Goal: Task Accomplishment & Management: Complete application form

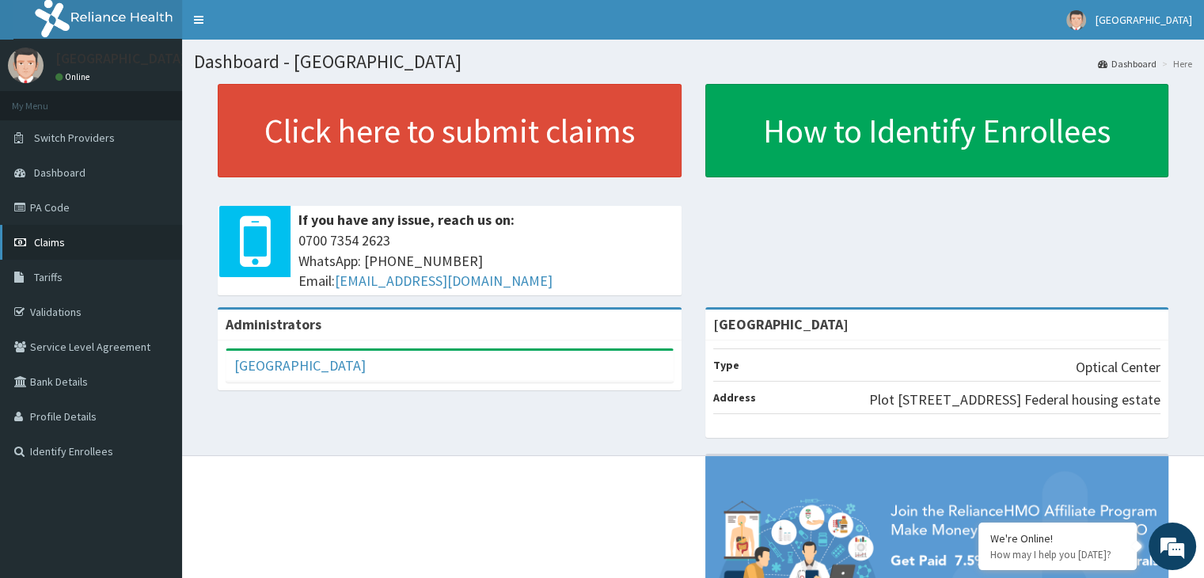
click at [67, 249] on link "Claims" at bounding box center [91, 242] width 182 height 35
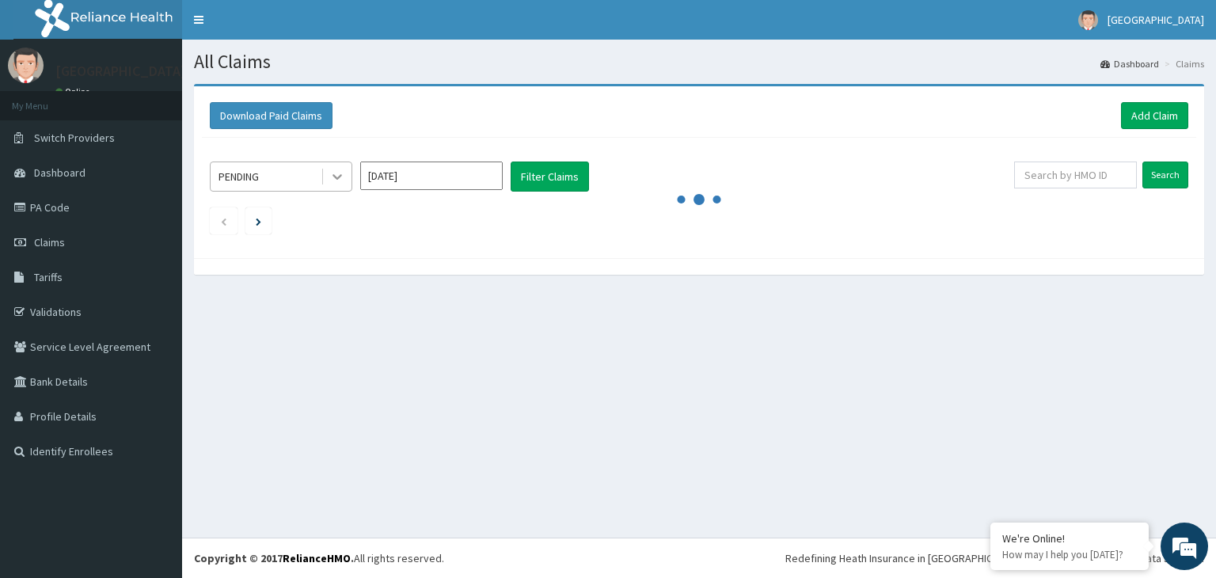
click at [334, 187] on div at bounding box center [337, 176] width 28 height 28
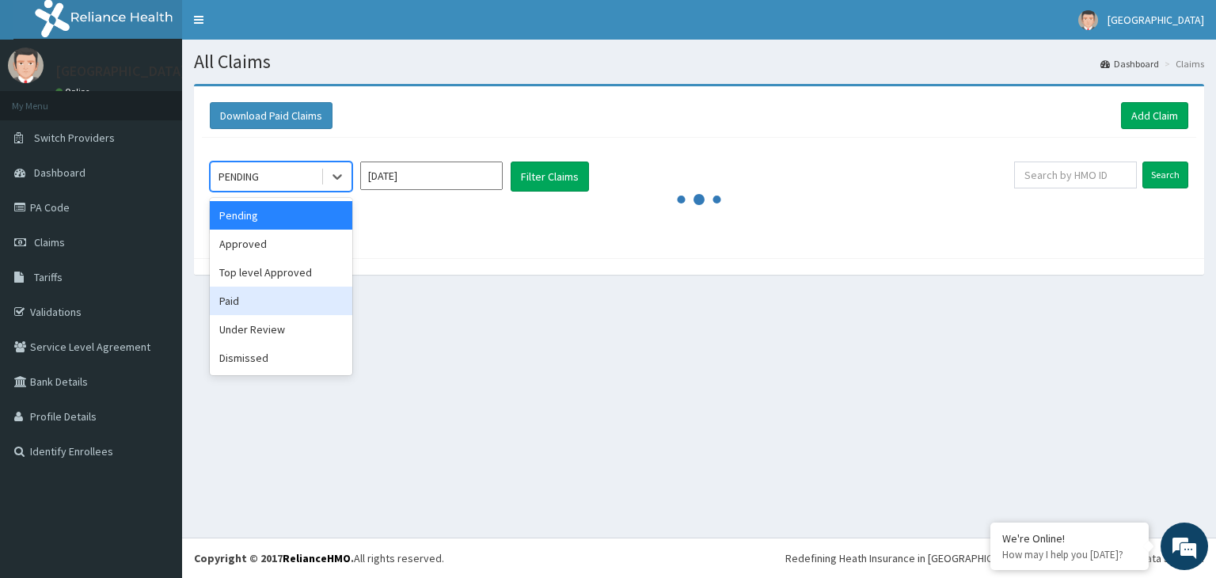
click at [279, 299] on div "Paid" at bounding box center [281, 301] width 142 height 28
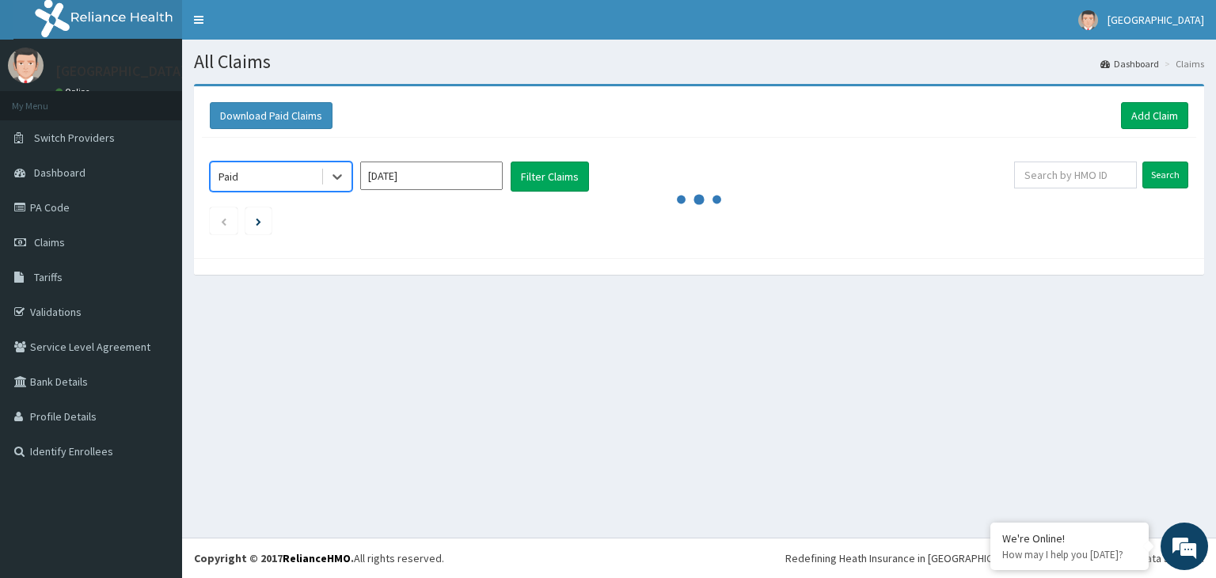
click at [413, 179] on input "Sep 2025" at bounding box center [431, 175] width 142 height 28
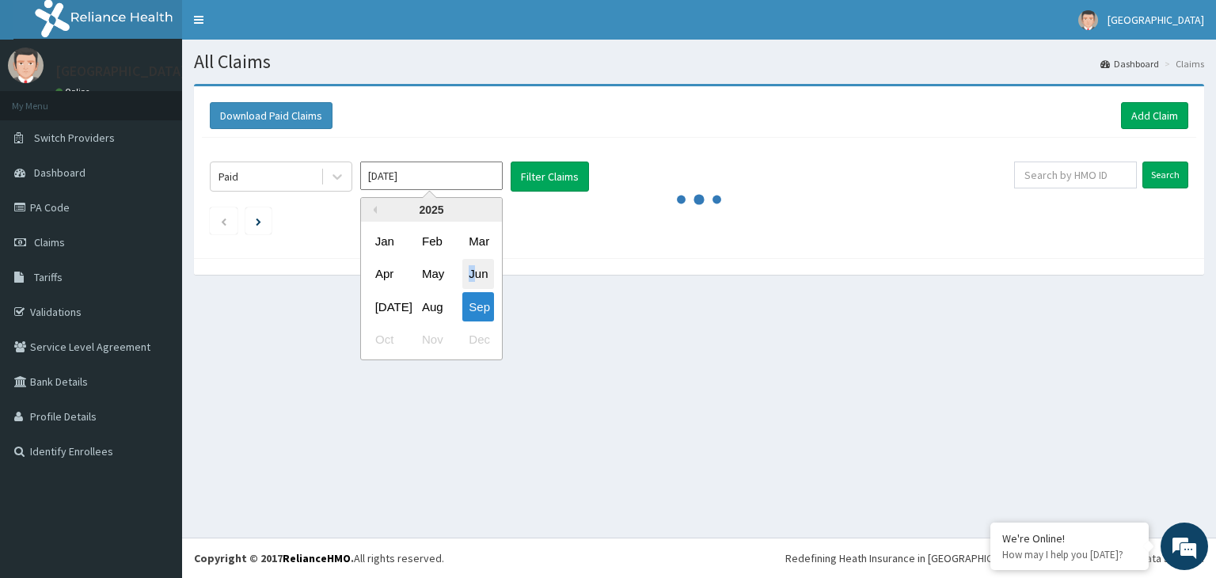
click at [472, 263] on div "Jun" at bounding box center [478, 274] width 32 height 29
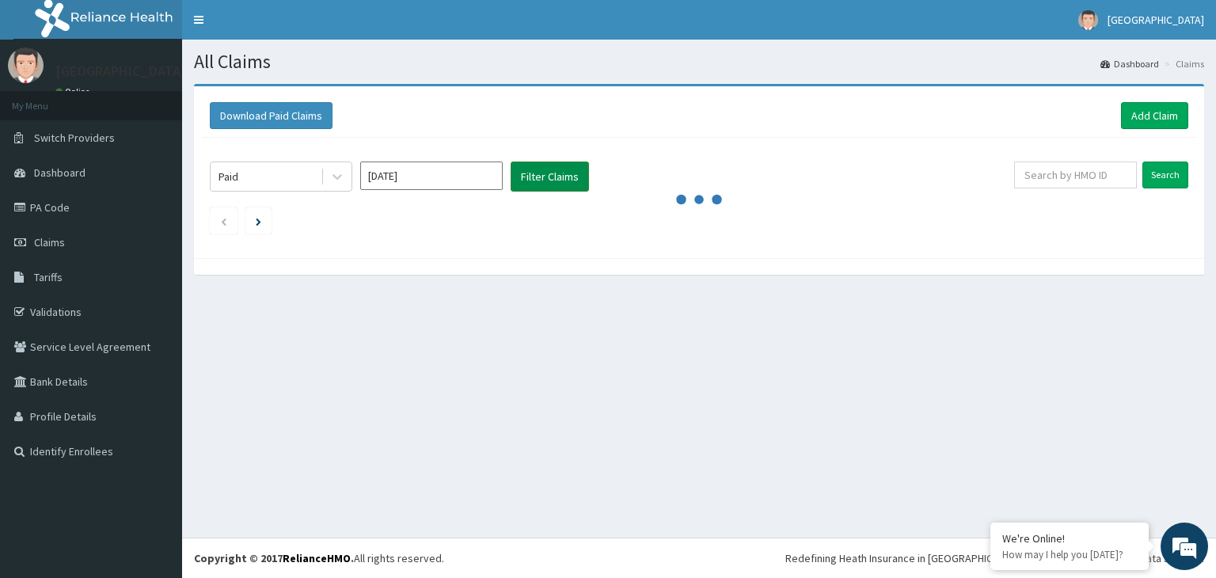
click at [547, 169] on button "Filter Claims" at bounding box center [549, 176] width 78 height 30
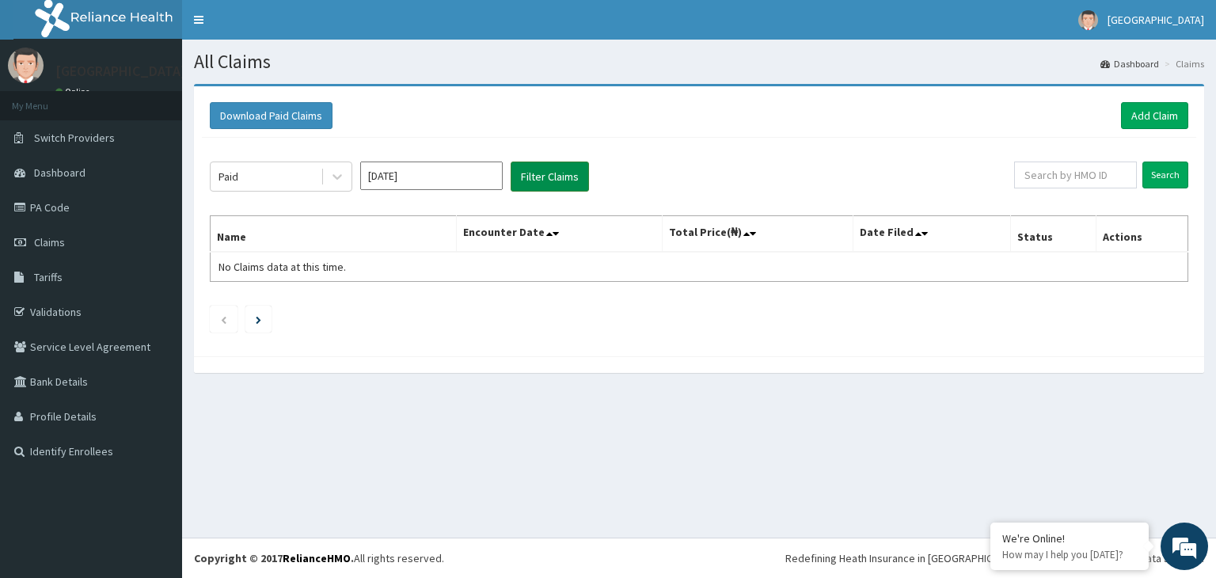
click at [477, 180] on input "Jun 2025" at bounding box center [431, 175] width 142 height 28
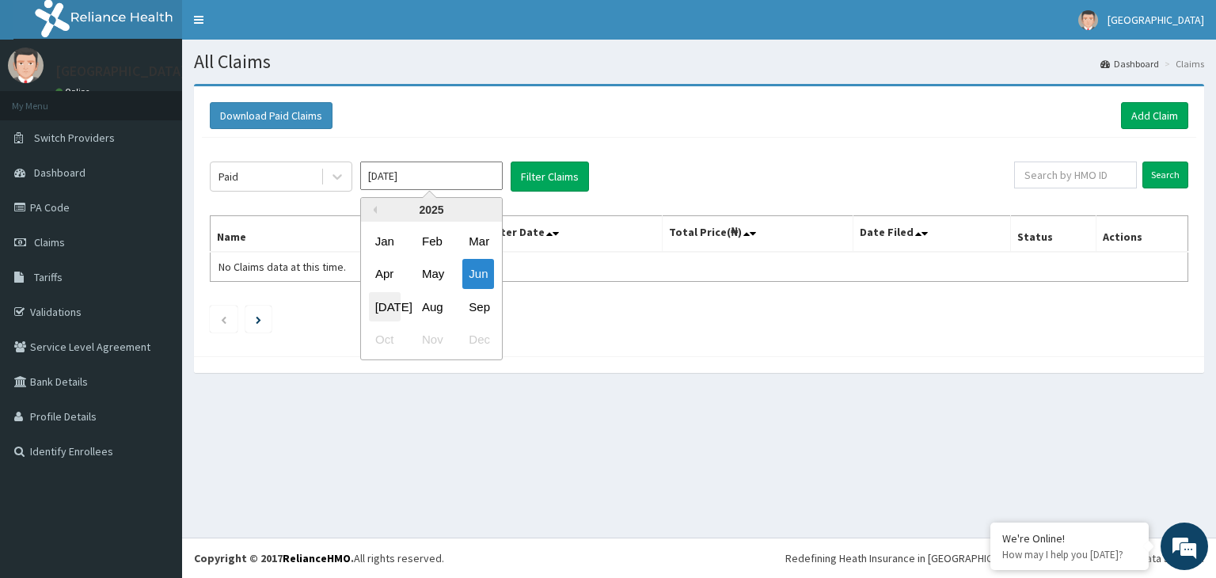
click at [377, 308] on div "Jul" at bounding box center [385, 306] width 32 height 29
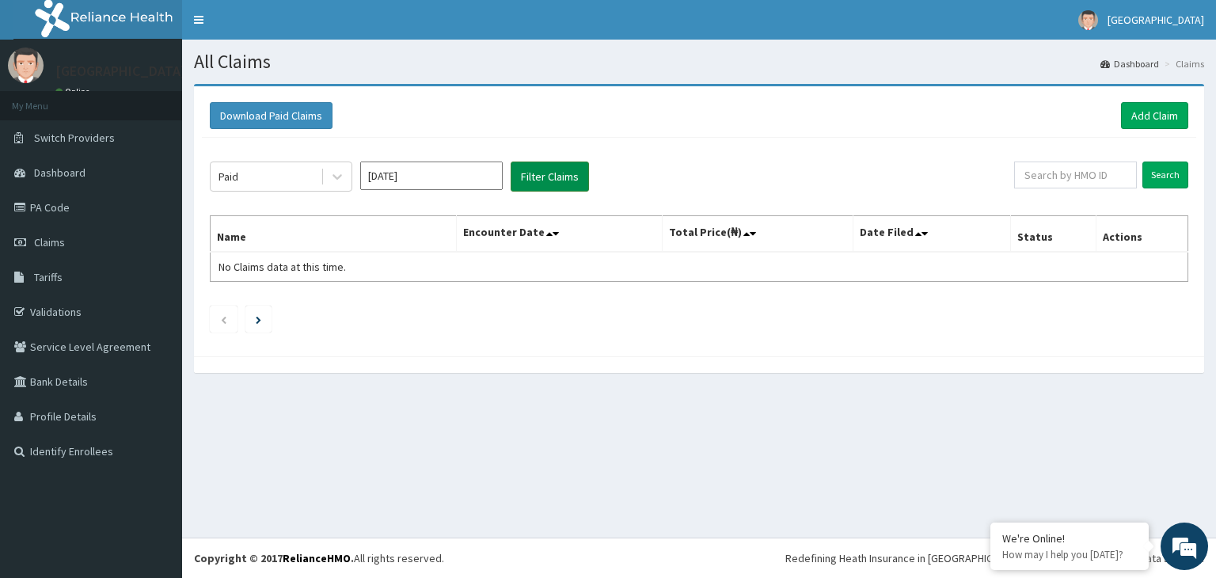
click at [545, 163] on button "Filter Claims" at bounding box center [549, 176] width 78 height 30
click at [548, 175] on button "Filter Claims" at bounding box center [549, 176] width 78 height 30
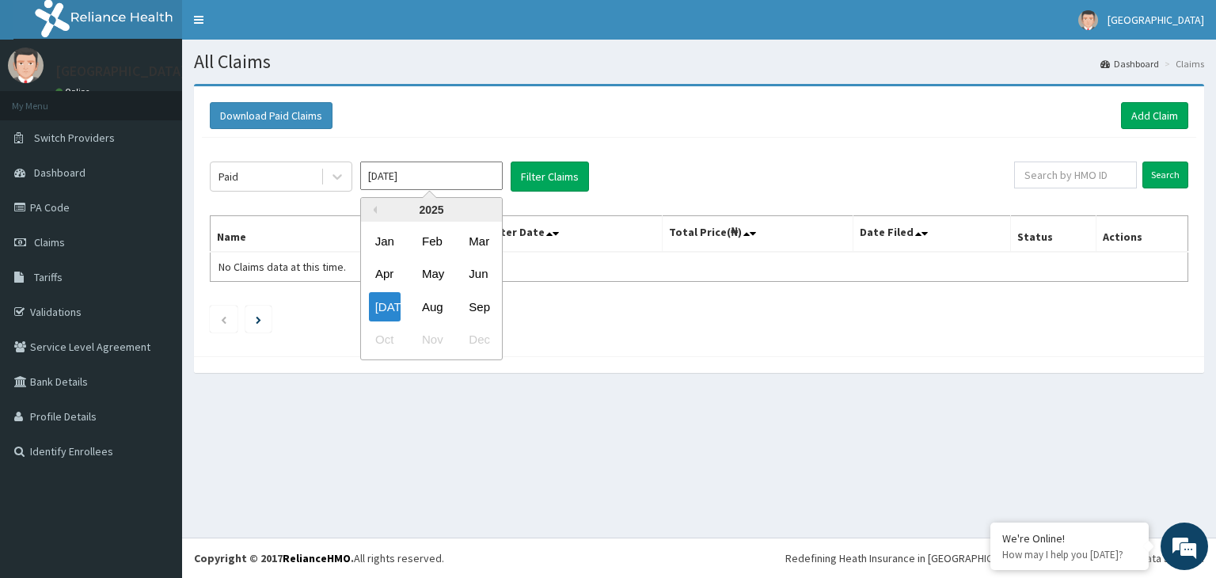
click at [453, 180] on input "Jul 2025" at bounding box center [431, 175] width 142 height 28
drag, startPoint x: 425, startPoint y: 299, endPoint x: 424, endPoint y: 291, distance: 8.0
click at [424, 299] on div "Aug" at bounding box center [432, 306] width 32 height 29
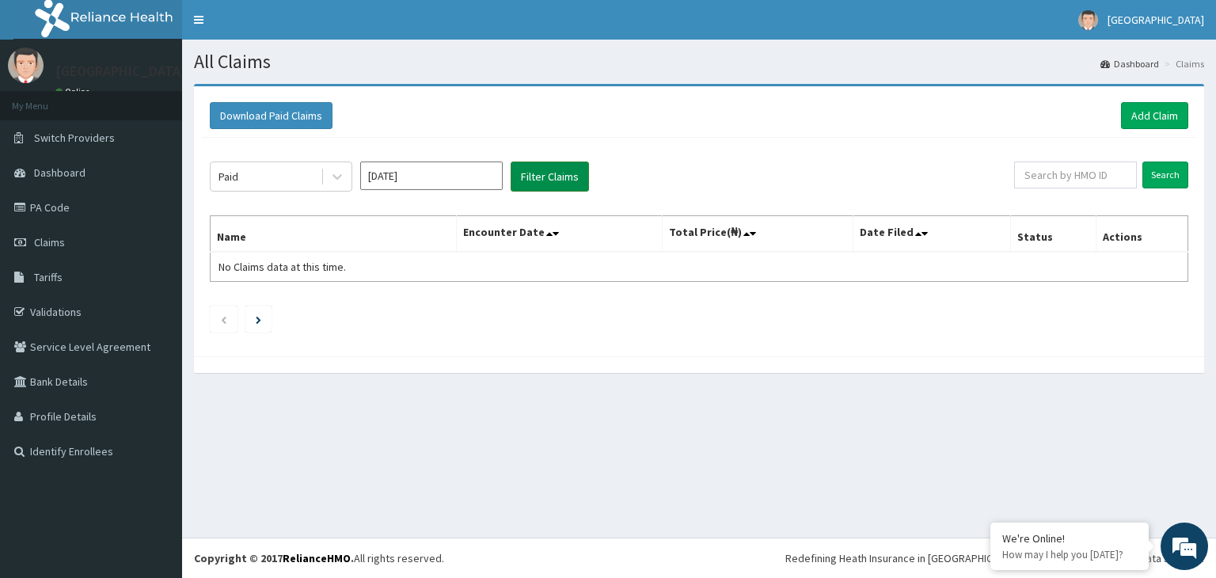
click at [548, 172] on button "Filter Claims" at bounding box center [549, 176] width 78 height 30
click at [535, 182] on button "Filter Claims" at bounding box center [549, 176] width 78 height 30
click at [539, 180] on button "Filter Claims" at bounding box center [549, 176] width 78 height 30
click at [454, 184] on input "Aug 2025" at bounding box center [431, 175] width 142 height 28
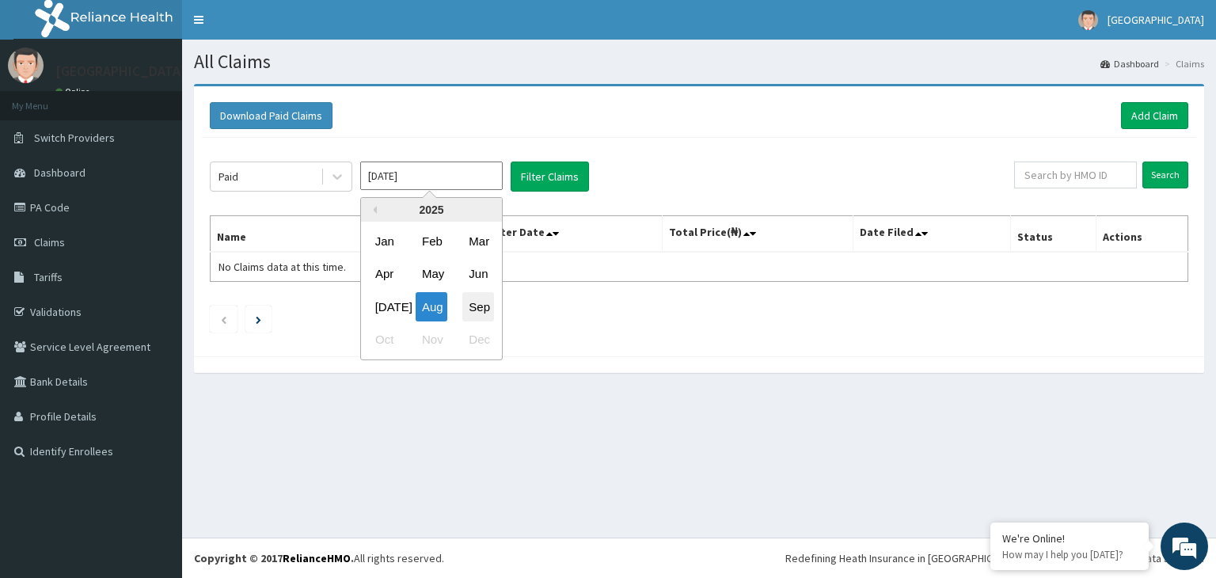
click at [487, 317] on div "Sep" at bounding box center [478, 306] width 32 height 29
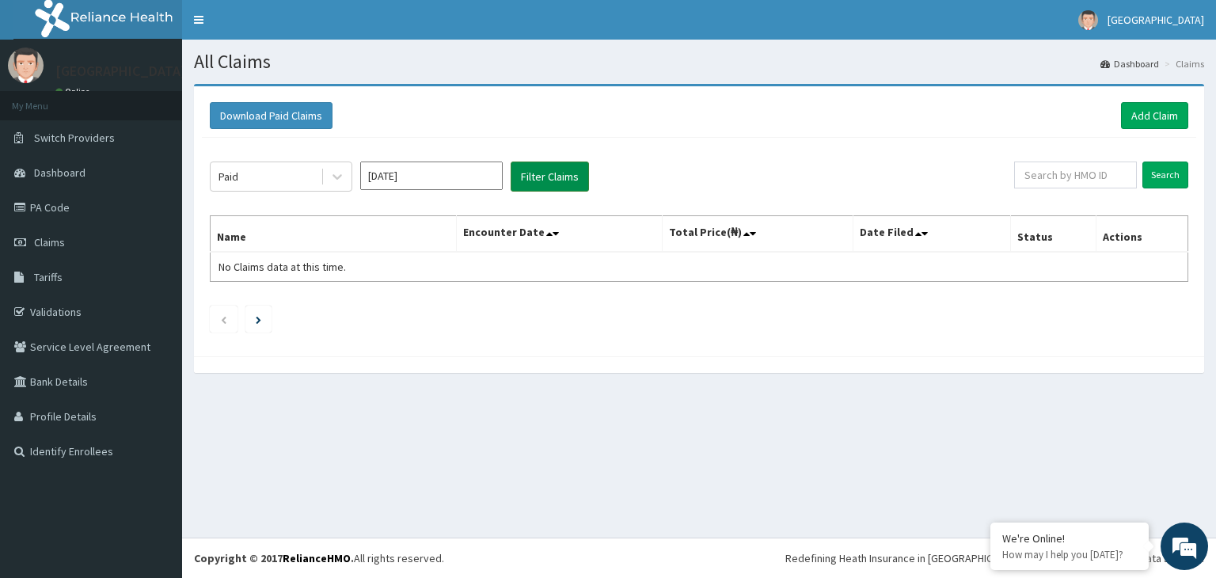
click at [564, 176] on button "Filter Claims" at bounding box center [549, 176] width 78 height 30
click at [561, 174] on button "Filter Claims" at bounding box center [549, 176] width 78 height 30
click at [297, 173] on div "Paid" at bounding box center [266, 176] width 110 height 25
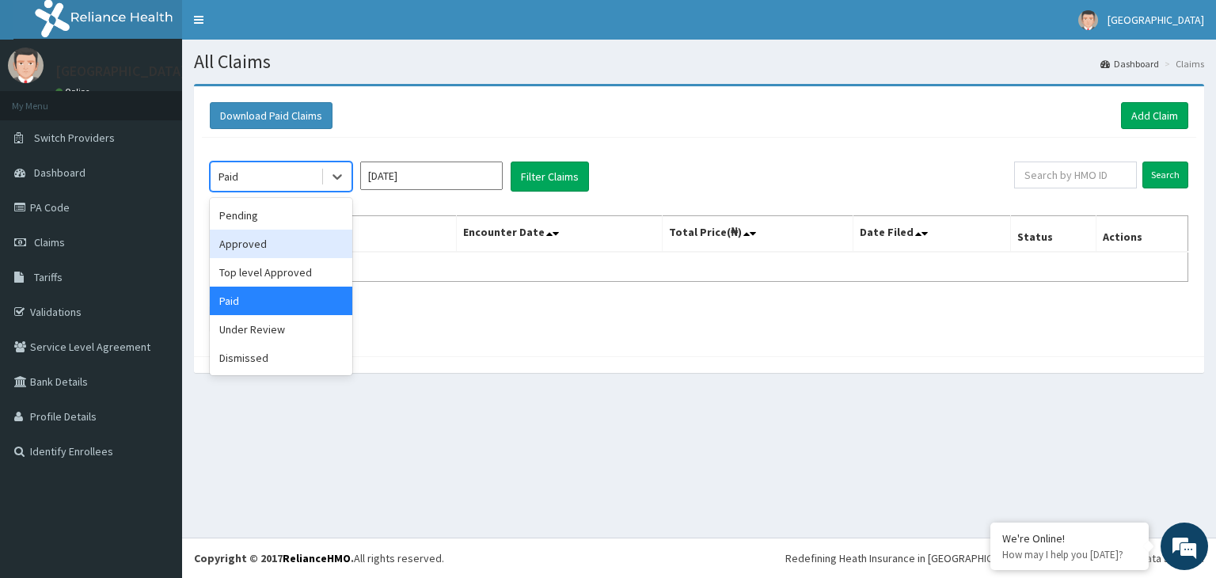
click at [276, 233] on div "Approved" at bounding box center [281, 244] width 142 height 28
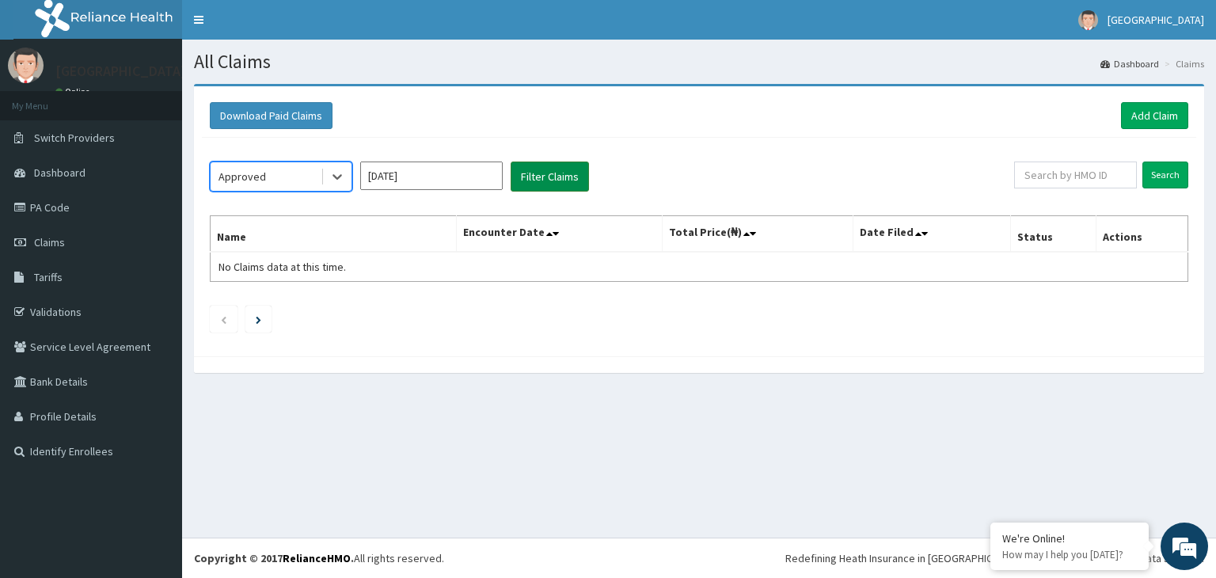
click at [558, 188] on button "Filter Claims" at bounding box center [549, 176] width 78 height 30
click at [488, 177] on input "Sep 2025" at bounding box center [431, 175] width 142 height 28
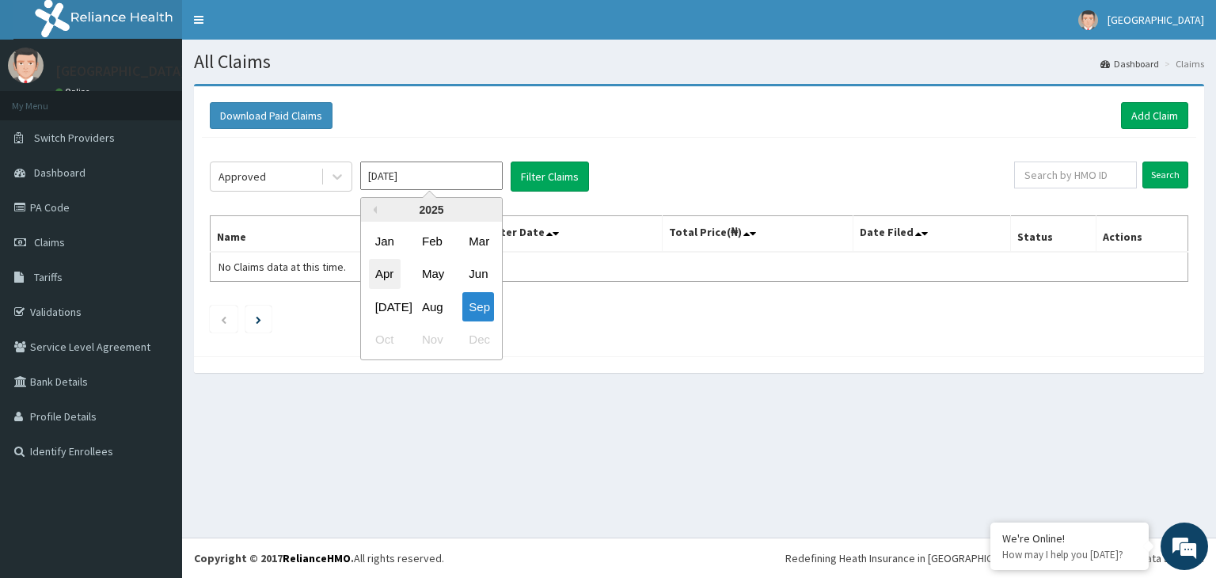
click at [385, 278] on div "Apr" at bounding box center [385, 274] width 32 height 29
type input "Apr 2025"
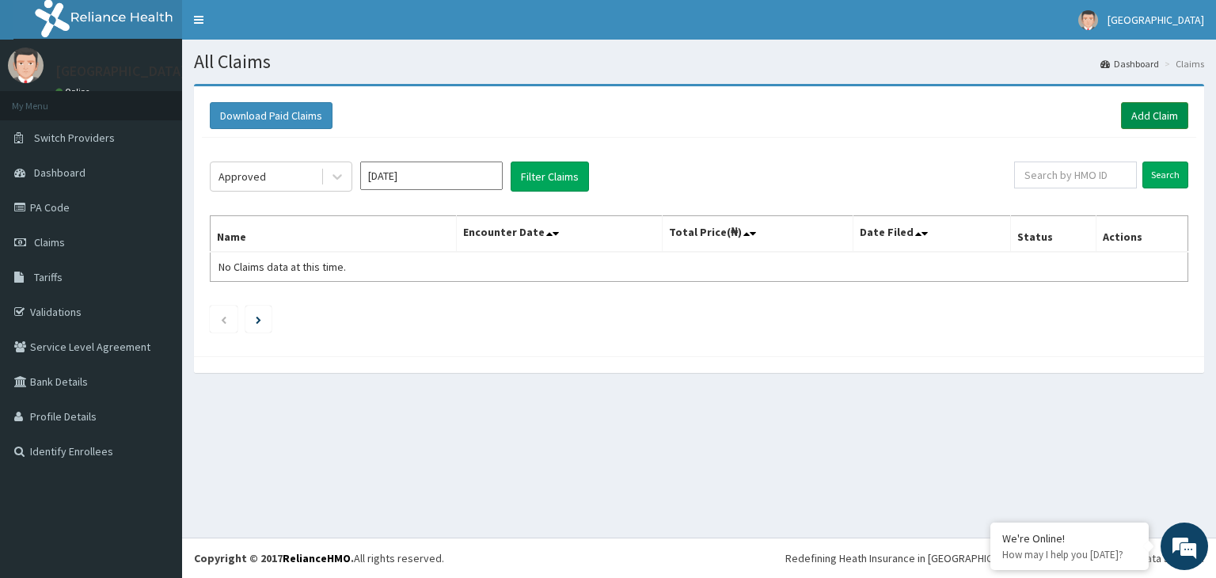
click at [1152, 116] on link "Add Claim" at bounding box center [1154, 115] width 67 height 27
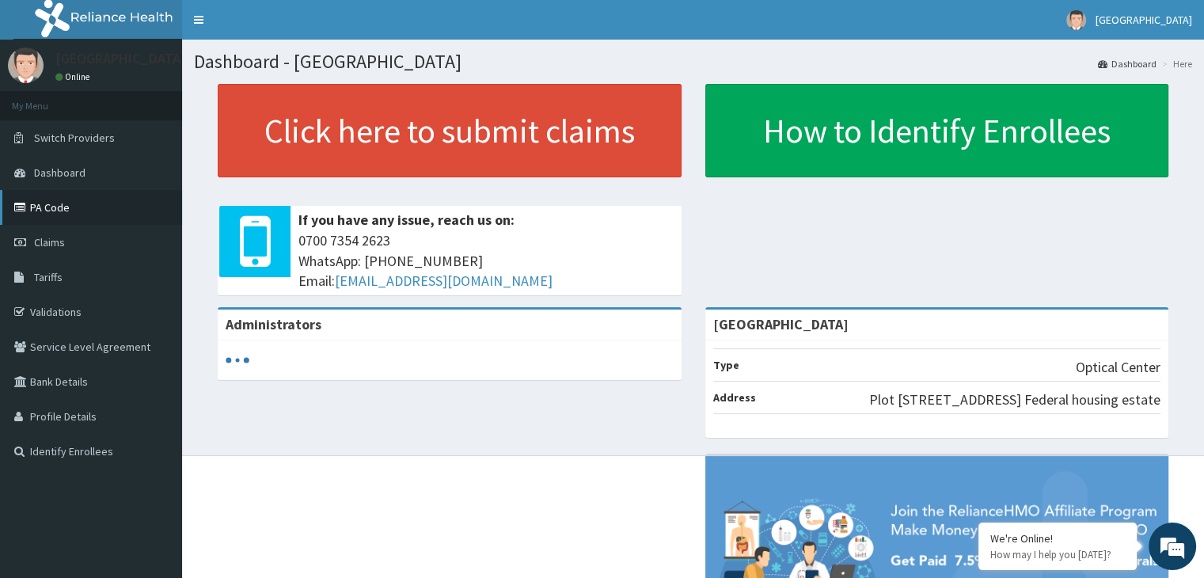
click at [89, 209] on link "PA Code" at bounding box center [91, 207] width 182 height 35
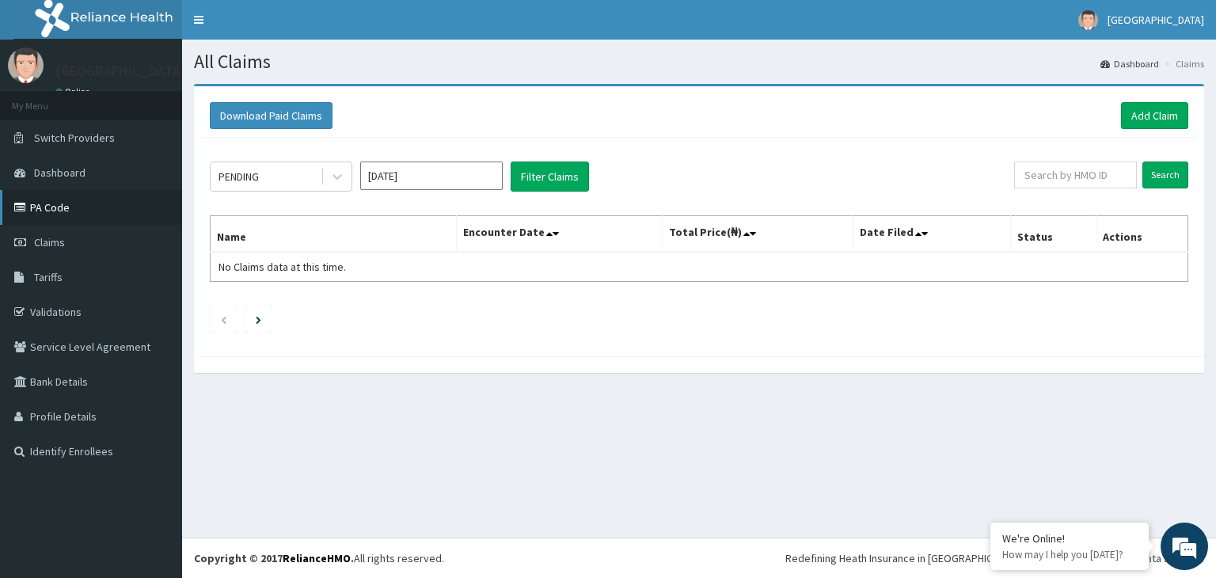
click at [72, 211] on link "PA Code" at bounding box center [91, 207] width 182 height 35
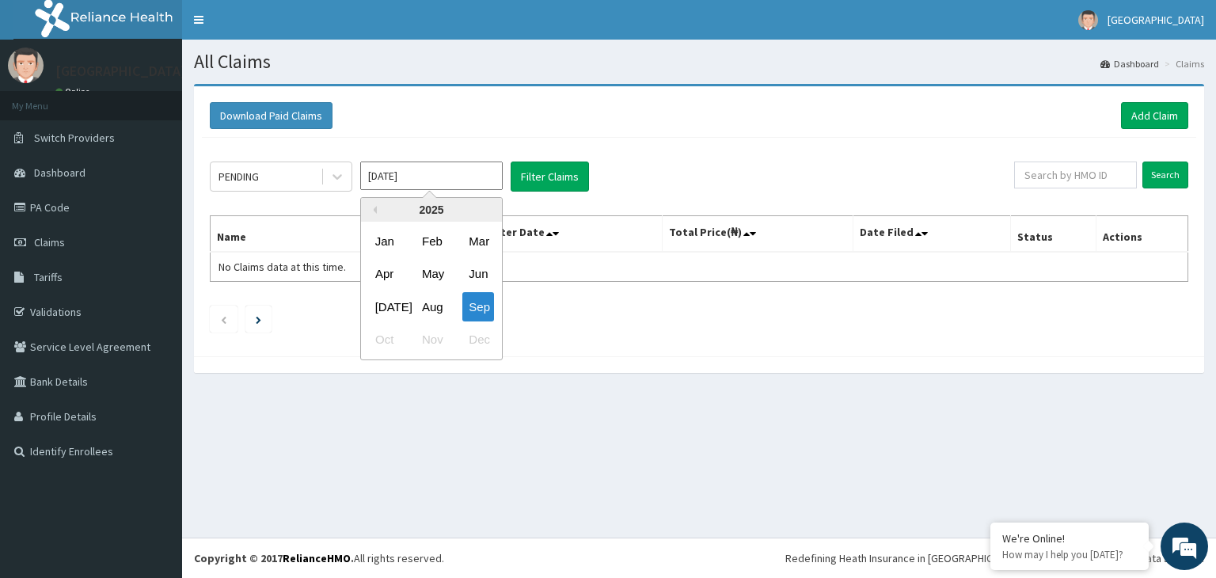
click at [468, 183] on input "[DATE]" at bounding box center [431, 175] width 142 height 28
click at [376, 302] on div "Jul" at bounding box center [385, 306] width 32 height 29
type input "Jul 2025"
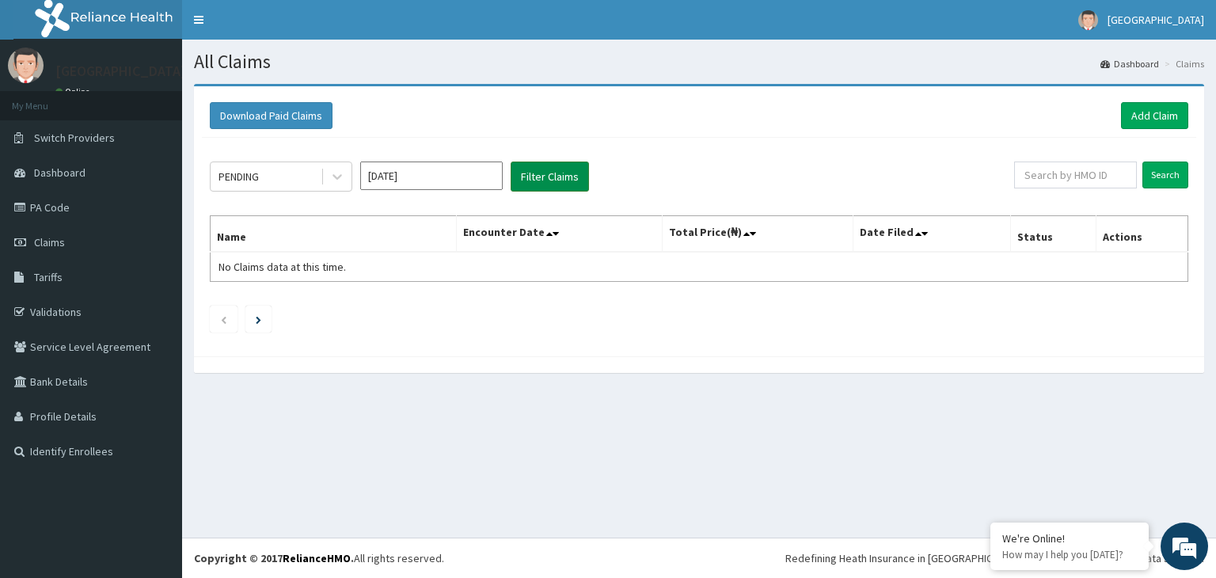
click at [548, 179] on button "Filter Claims" at bounding box center [549, 176] width 78 height 30
click at [1168, 115] on link "Add Claim" at bounding box center [1154, 115] width 67 height 27
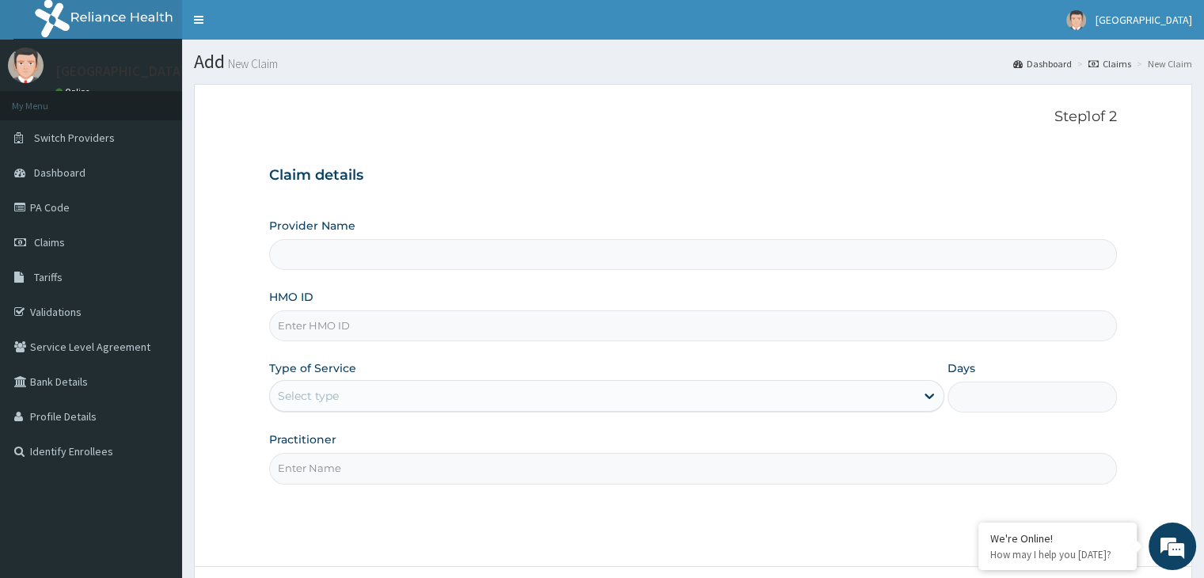
click at [719, 243] on input "Provider Name" at bounding box center [692, 254] width 847 height 31
click at [719, 259] on input "Provider Name" at bounding box center [692, 254] width 847 height 31
type input "[GEOGRAPHIC_DATA]"
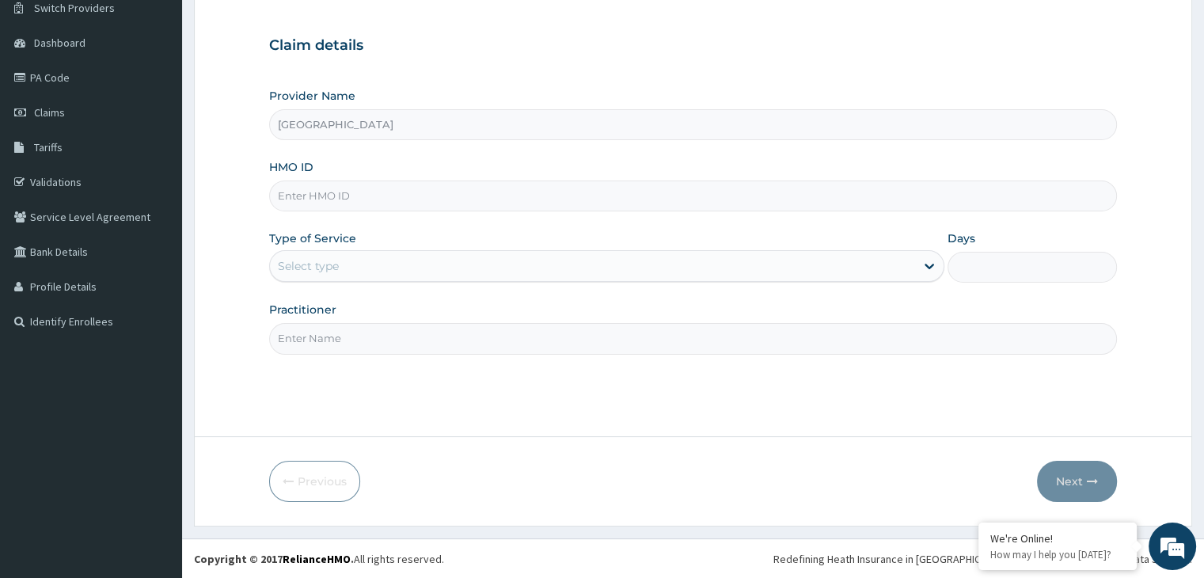
click at [342, 336] on input "Practitioner" at bounding box center [692, 338] width 847 height 31
click at [349, 200] on input "HMO ID" at bounding box center [692, 195] width 847 height 31
type input "lef/100032/A"
click at [423, 267] on div "Select type" at bounding box center [592, 265] width 645 height 25
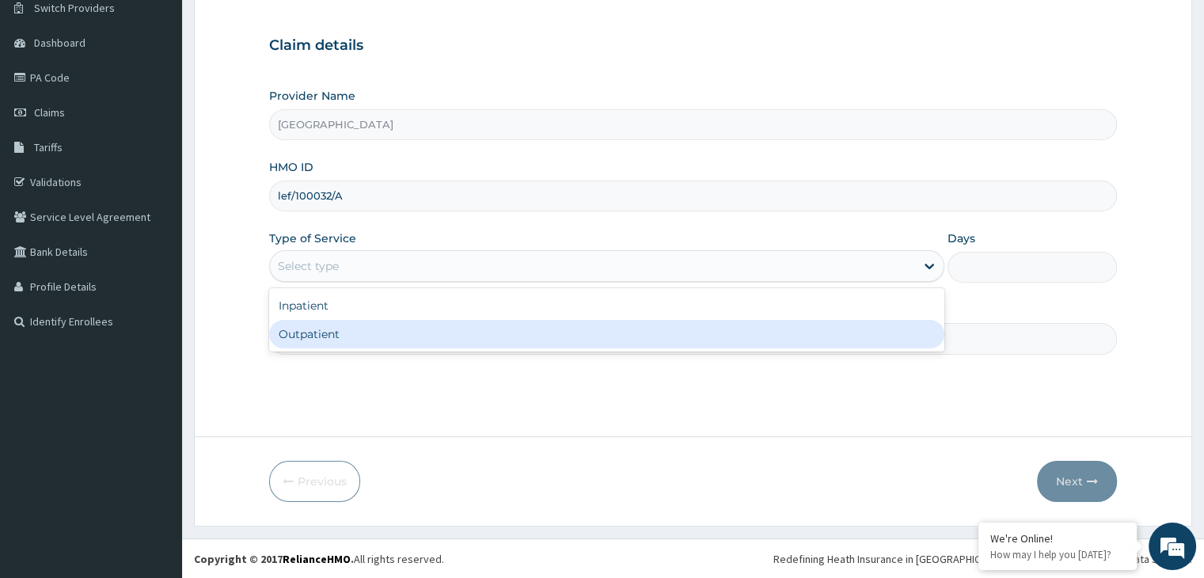
click at [389, 329] on div "Outpatient" at bounding box center [606, 334] width 675 height 28
type input "1"
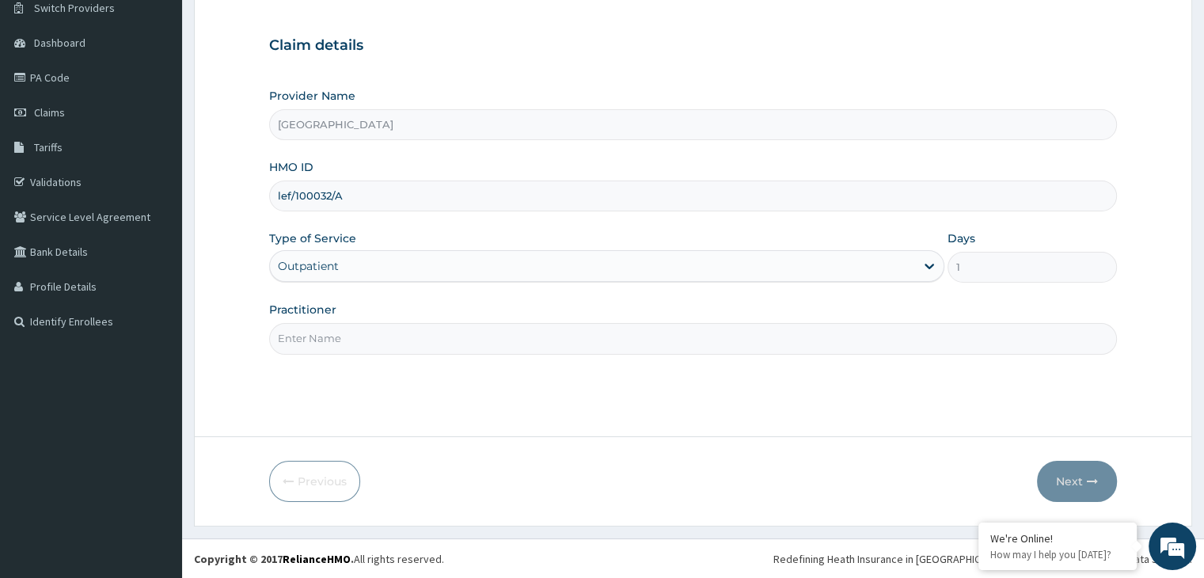
click at [405, 347] on input "Practitioner" at bounding box center [692, 338] width 847 height 31
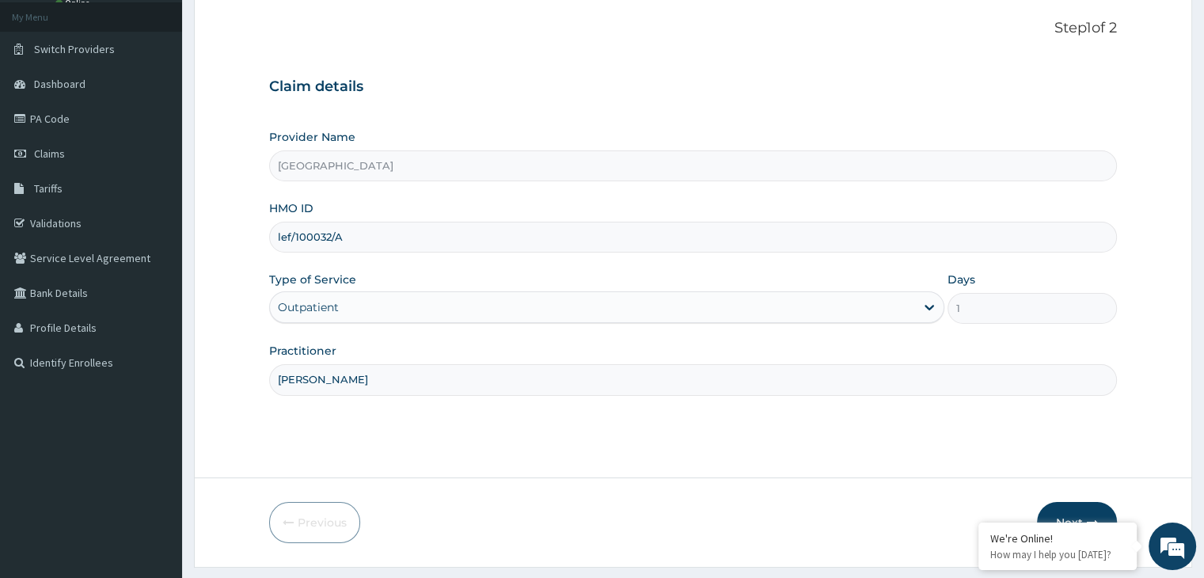
scroll to position [130, 0]
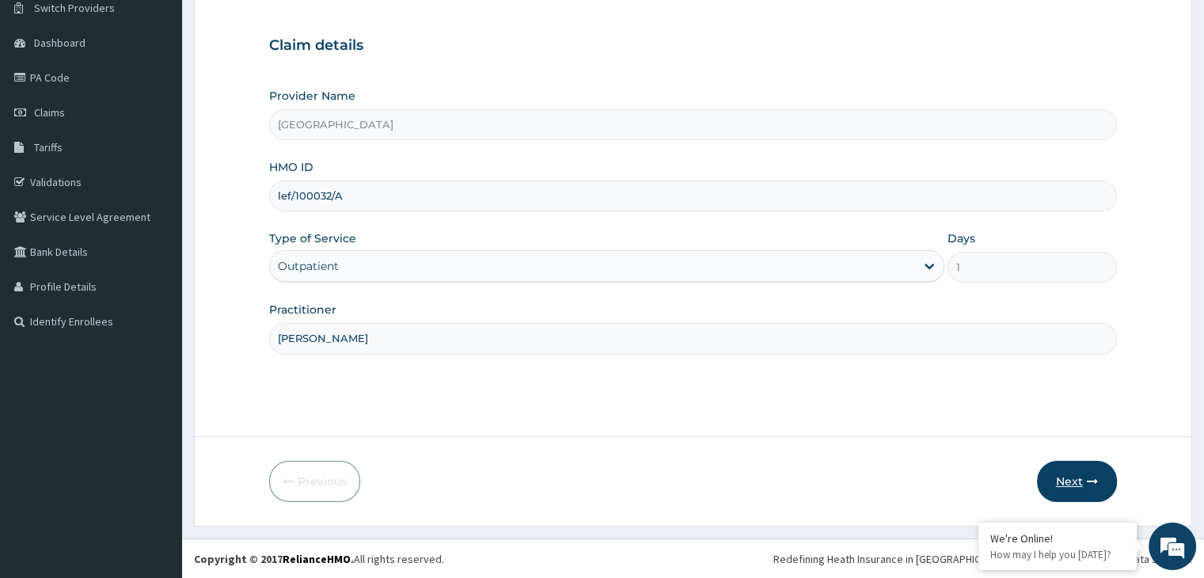
type input "Dr Victor Akpan"
click at [1061, 479] on button "Next" at bounding box center [1077, 481] width 80 height 41
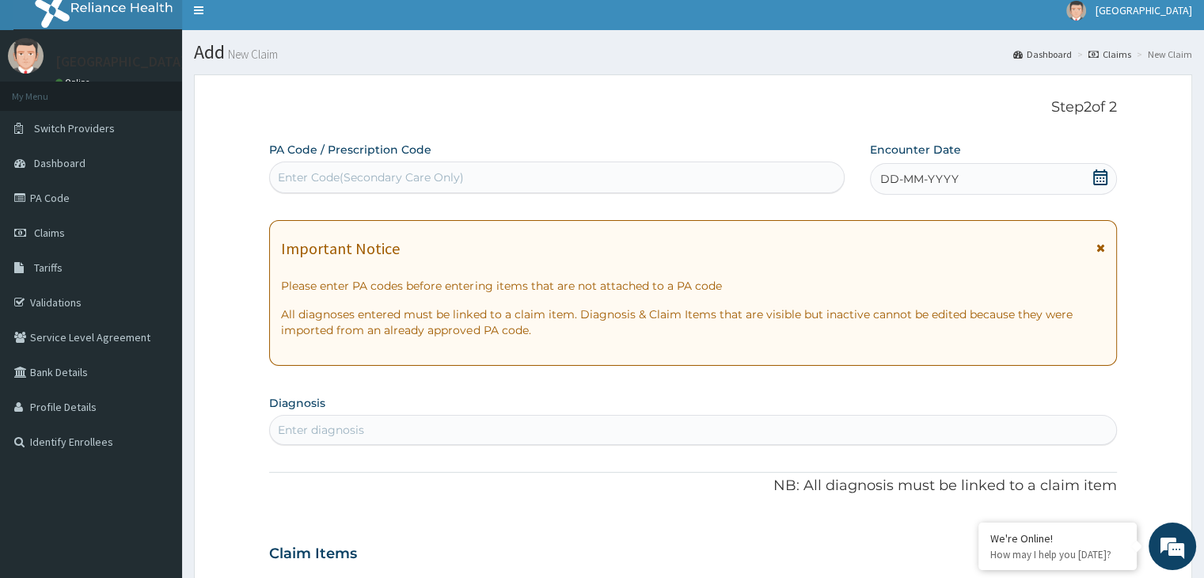
scroll to position [0, 0]
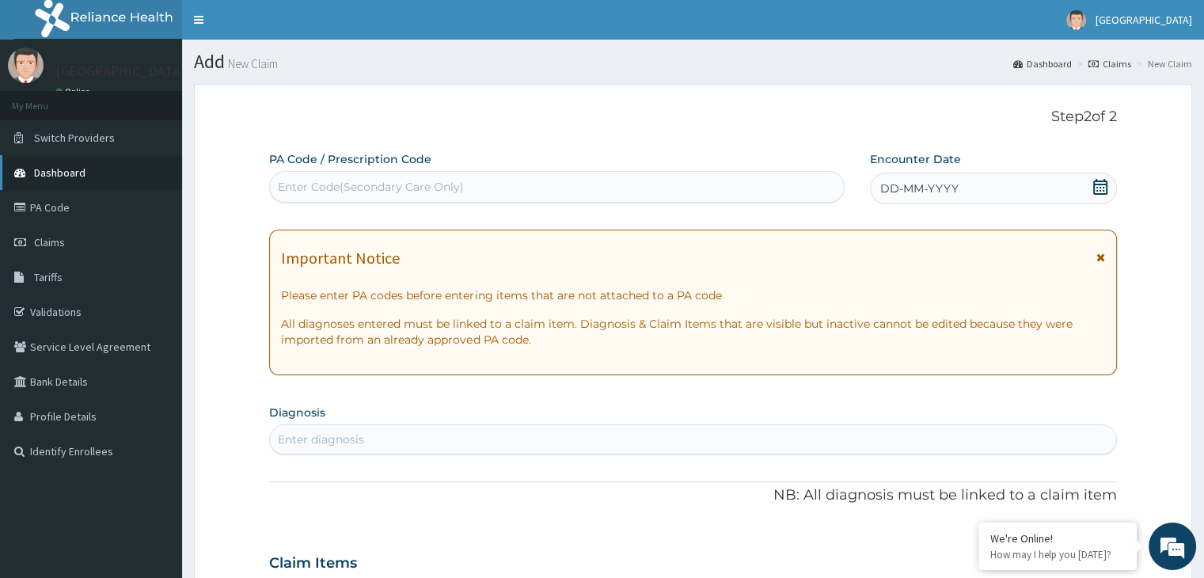
click at [46, 172] on span "Dashboard" at bounding box center [59, 172] width 51 height 14
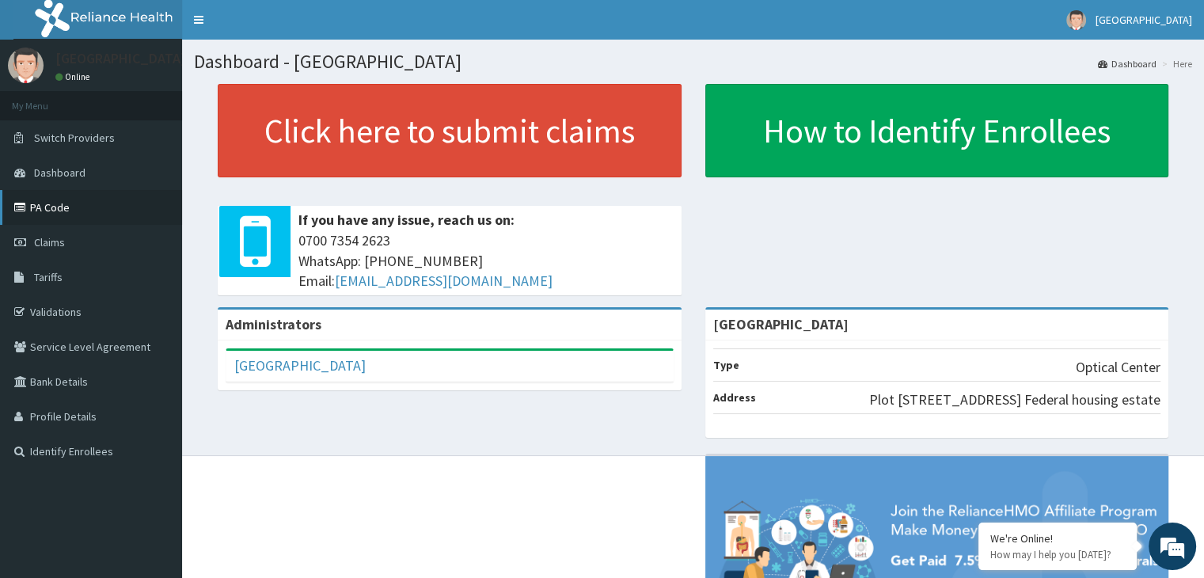
click at [66, 202] on link "PA Code" at bounding box center [91, 207] width 182 height 35
